Goal: Task Accomplishment & Management: Complete application form

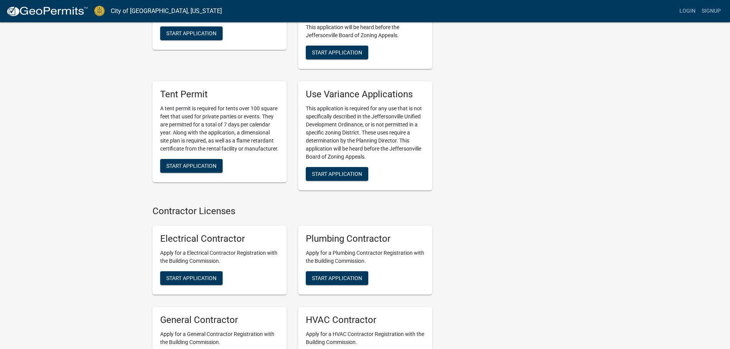
scroll to position [1516, 0]
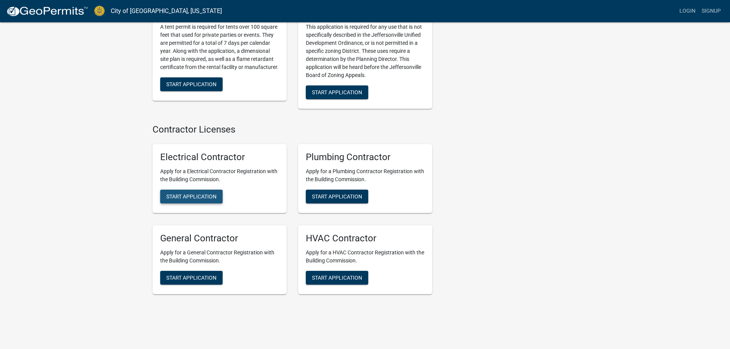
click at [199, 194] on span "Start Application" at bounding box center [191, 197] width 50 height 6
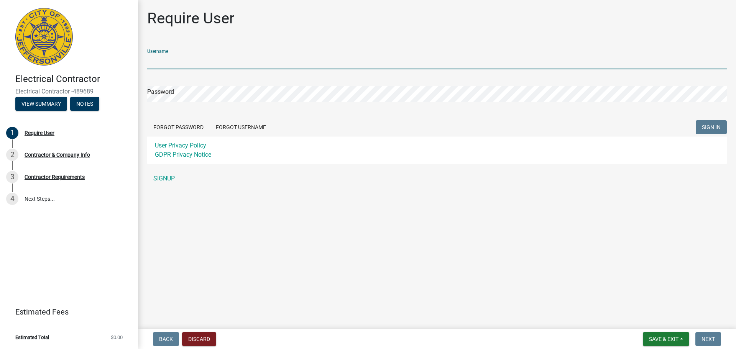
click at [179, 60] on input "Username" at bounding box center [436, 62] width 579 height 16
type input "BRelectrical"
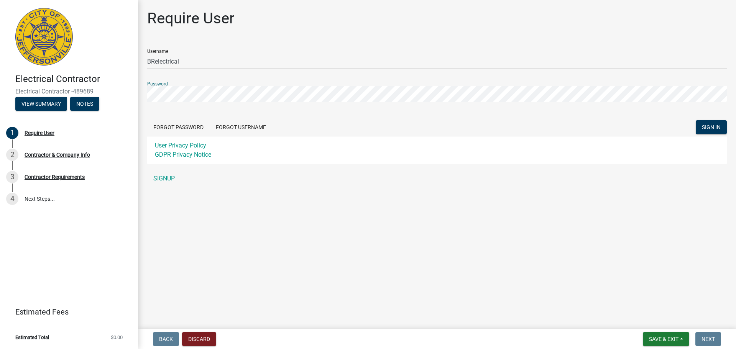
click at [696, 120] on button "SIGN IN" at bounding box center [711, 127] width 31 height 14
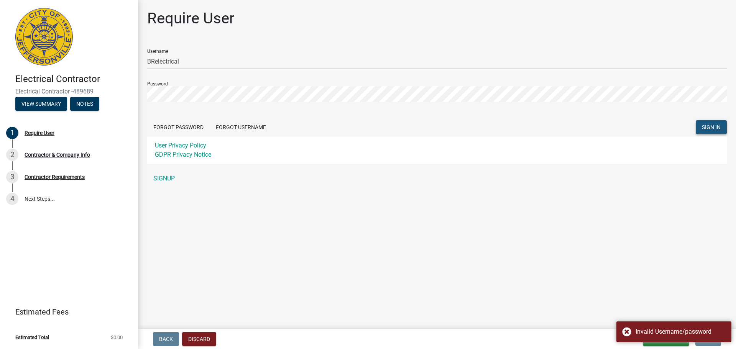
click at [706, 126] on span "SIGN IN" at bounding box center [711, 127] width 19 height 6
click at [137, 92] on div "Electrical Contractor Electrical Contractor -489689 View Summary Notes 1 Requir…" at bounding box center [368, 174] width 736 height 349
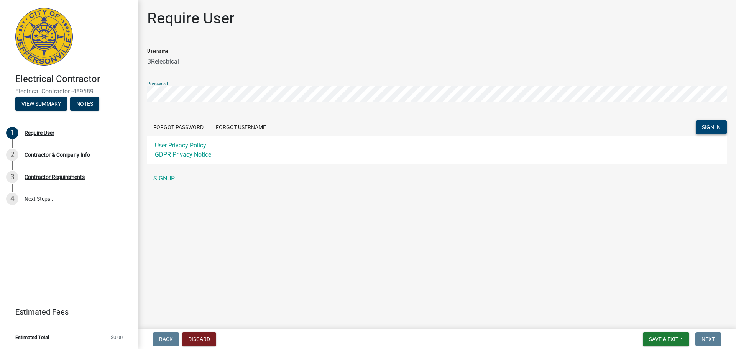
click at [696, 120] on button "SIGN IN" at bounding box center [711, 127] width 31 height 14
